Goal: Task Accomplishment & Management: Manage account settings

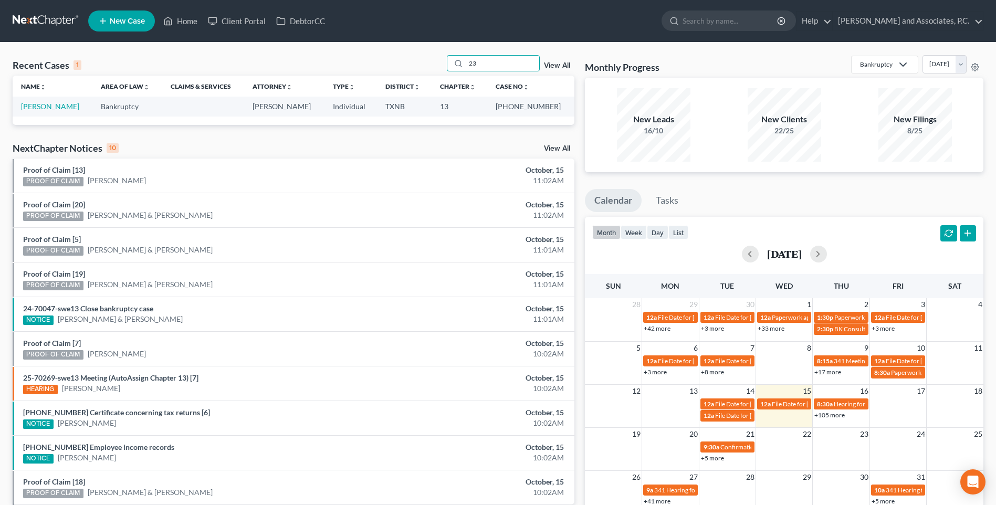
type input "2"
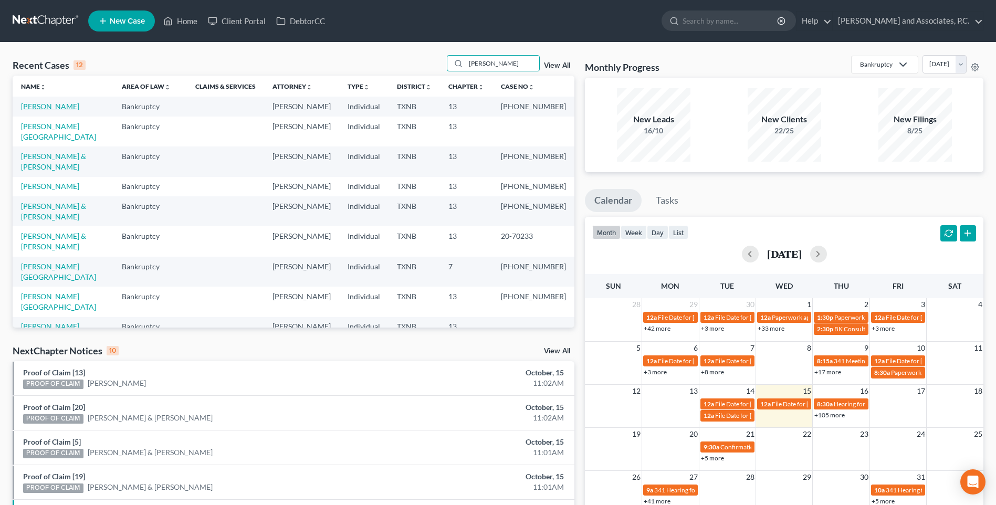
type input "[PERSON_NAME]"
click at [50, 105] on link "[PERSON_NAME]" at bounding box center [50, 106] width 58 height 9
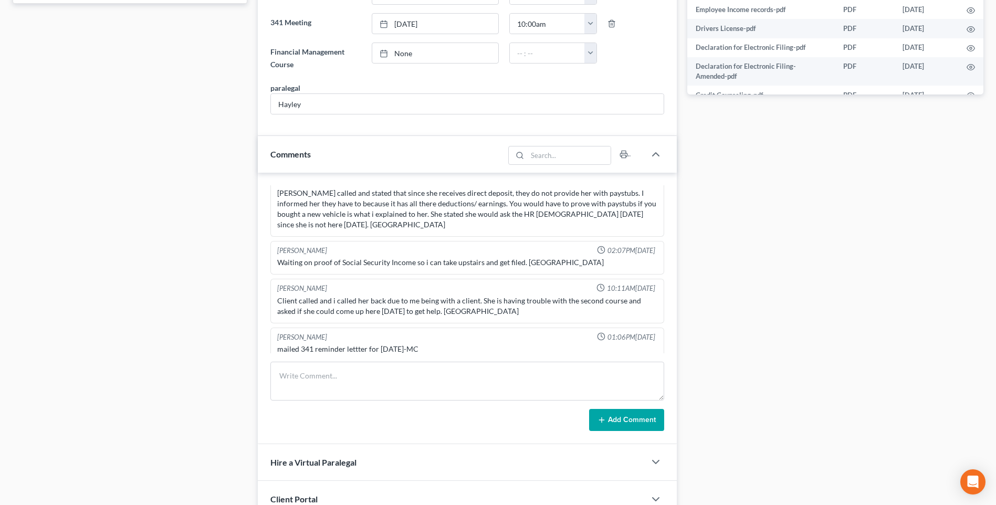
scroll to position [22, 0]
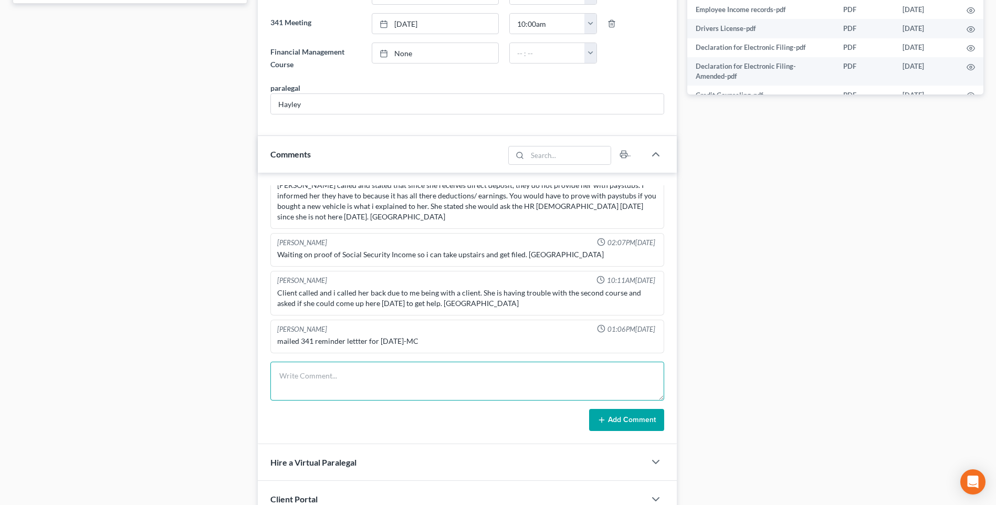
click at [307, 387] on textarea at bounding box center [467, 381] width 394 height 39
type textarea "[DATE] uploaded required documents and sent to the trustee. MC"
click at [606, 418] on icon at bounding box center [601, 420] width 8 height 8
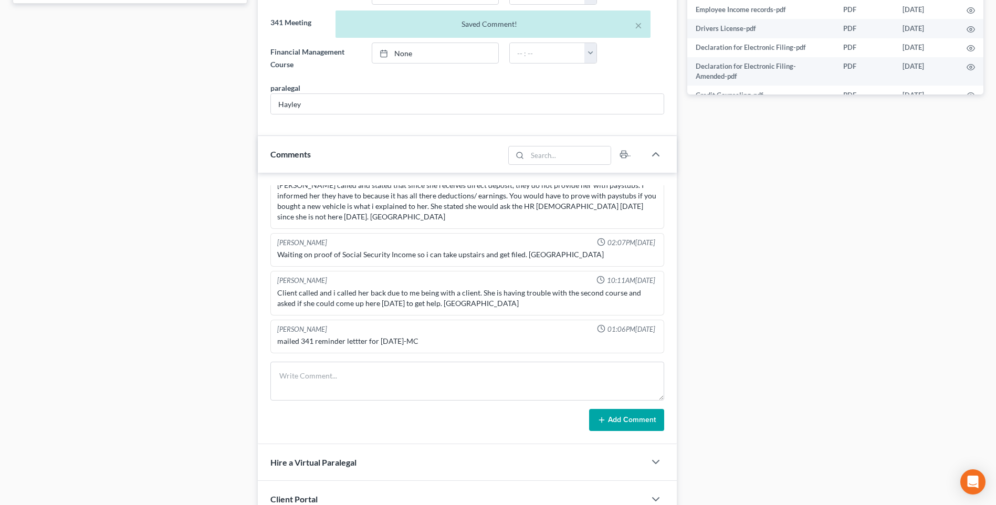
scroll to position [61, 0]
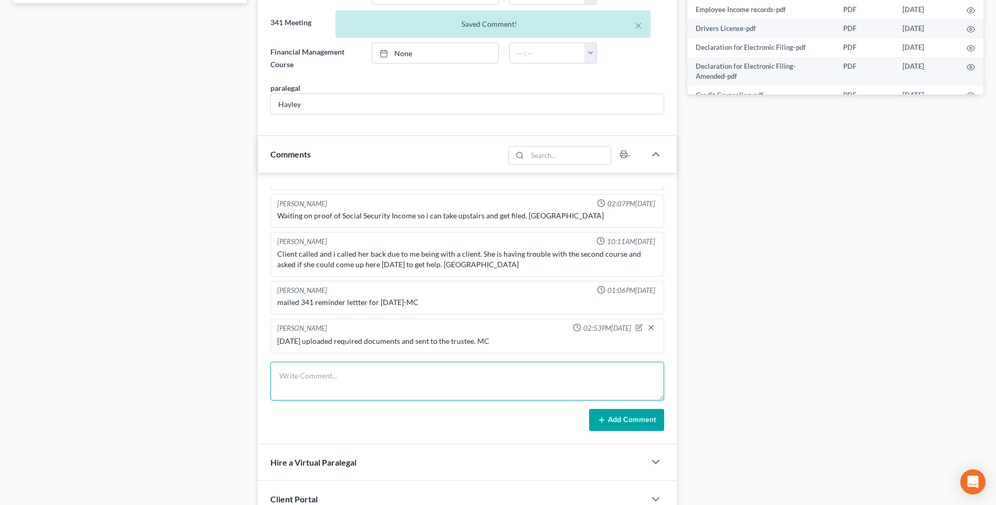
click at [304, 386] on textarea at bounding box center [467, 381] width 394 height 39
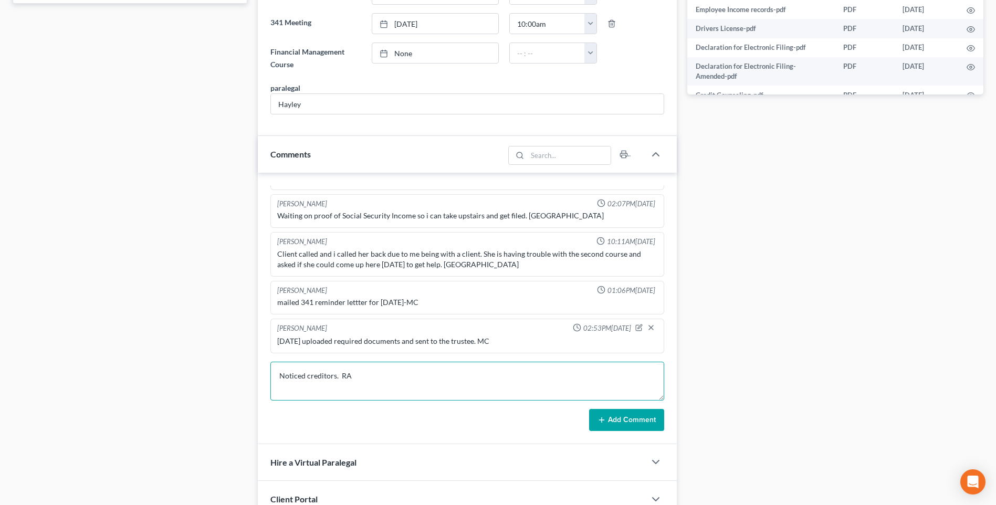
type textarea "Noticed creditors. RA"
click at [629, 420] on button "Add Comment" at bounding box center [626, 420] width 75 height 22
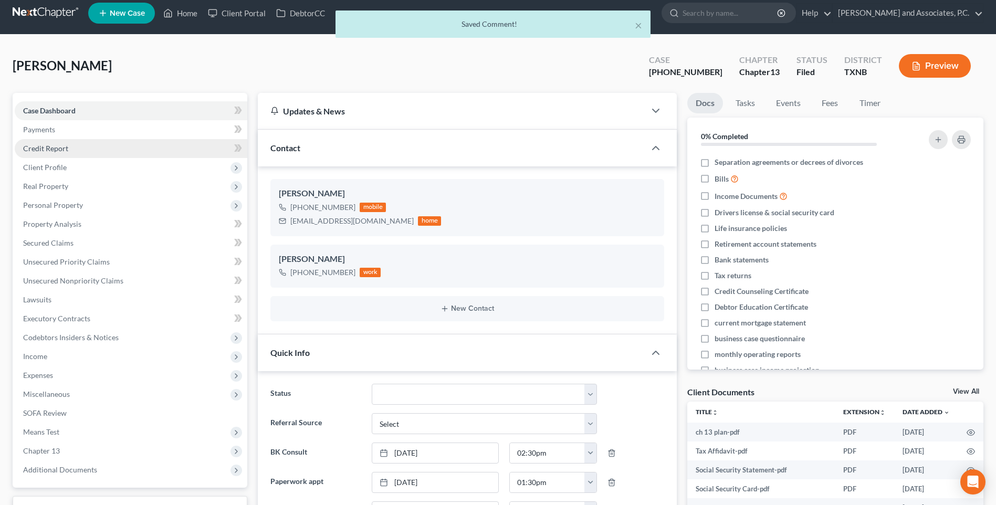
scroll to position [0, 0]
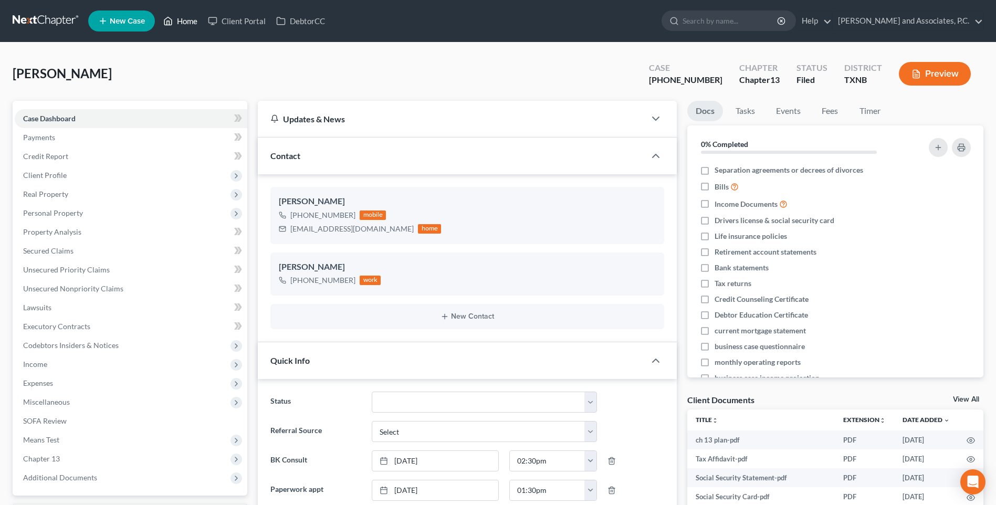
click at [185, 20] on link "Home" at bounding box center [180, 21] width 45 height 19
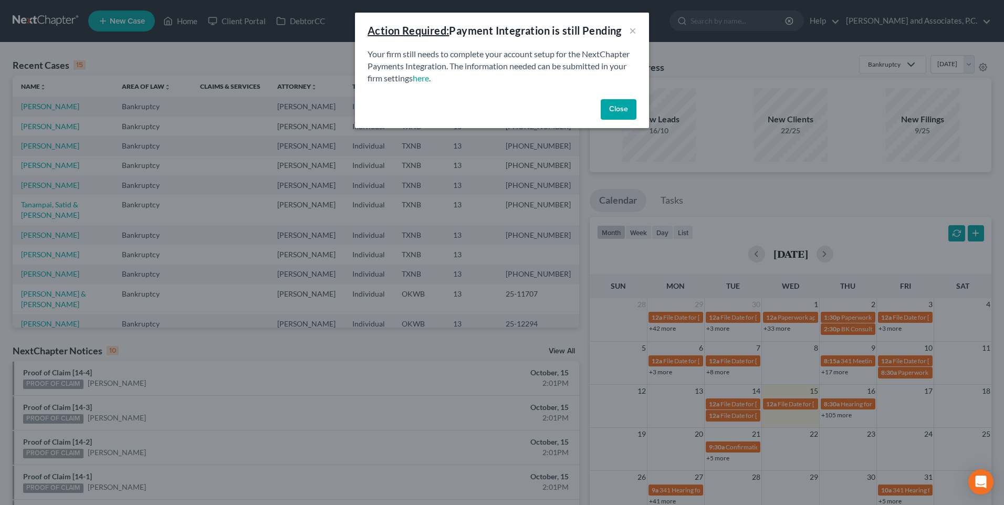
click at [614, 113] on button "Close" at bounding box center [618, 109] width 36 height 21
